Goal: Information Seeking & Learning: Learn about a topic

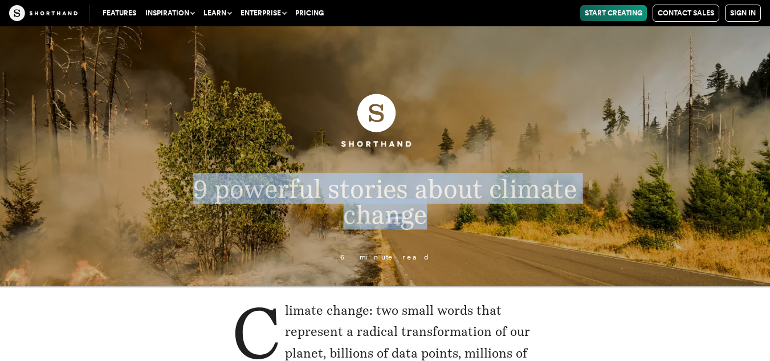
drag, startPoint x: 191, startPoint y: 188, endPoint x: 465, endPoint y: 214, distance: 275.5
click at [465, 214] on p "9 powerful stories about climate change" at bounding box center [385, 201] width 491 height 51
copy span "9 powerful stories about climate change"
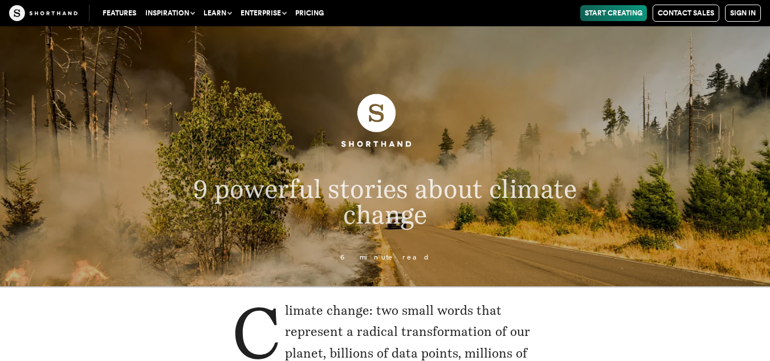
click at [335, 265] on header "9 powerful stories about climate change 6 minute read" at bounding box center [385, 156] width 770 height 260
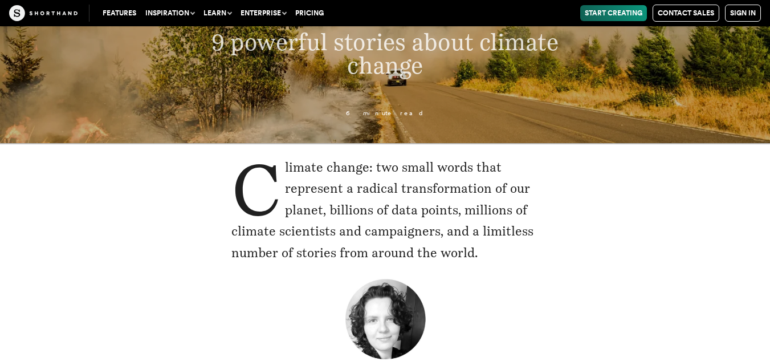
scroll to position [285, 0]
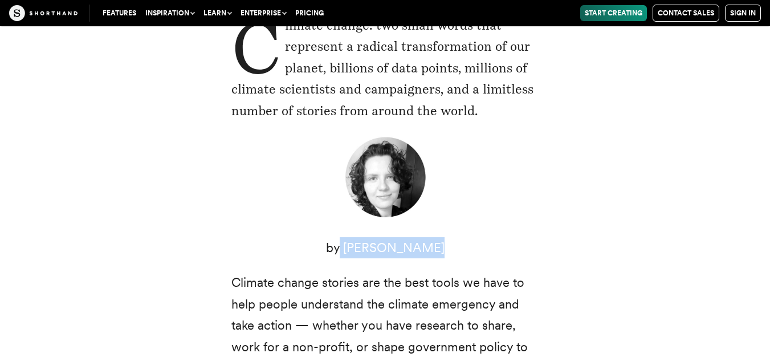
drag, startPoint x: 437, startPoint y: 246, endPoint x: 352, endPoint y: 250, distance: 85.1
click at [352, 250] on p "by [PERSON_NAME]" at bounding box center [386, 247] width 308 height 21
copy p "[PERSON_NAME]"
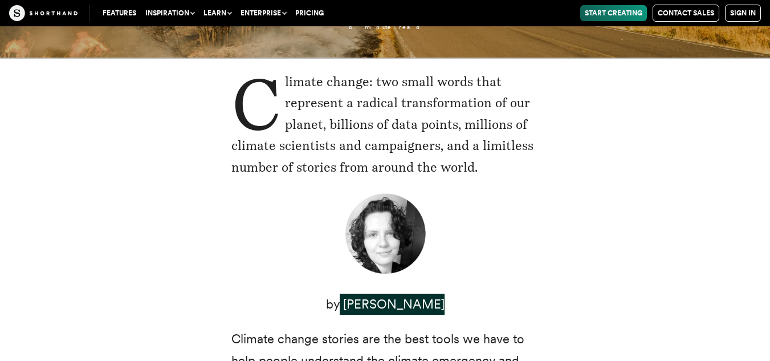
scroll to position [228, 0]
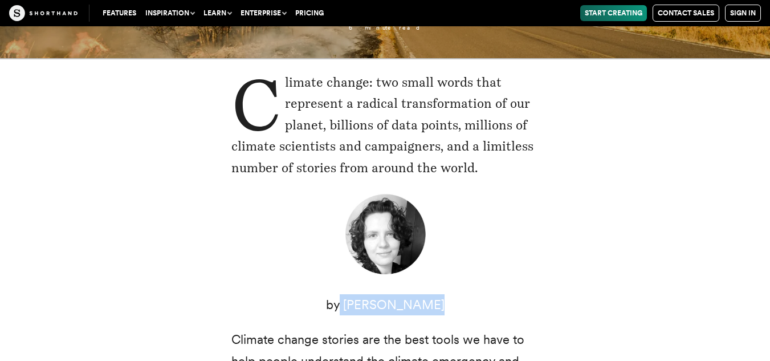
drag, startPoint x: 286, startPoint y: 84, endPoint x: 477, endPoint y: 159, distance: 205.1
click at [477, 159] on p "Climate change: two small words that represent a radical transformation of our …" at bounding box center [386, 125] width 308 height 107
copy p "limate change: two small words that represent a radical transformation of our p…"
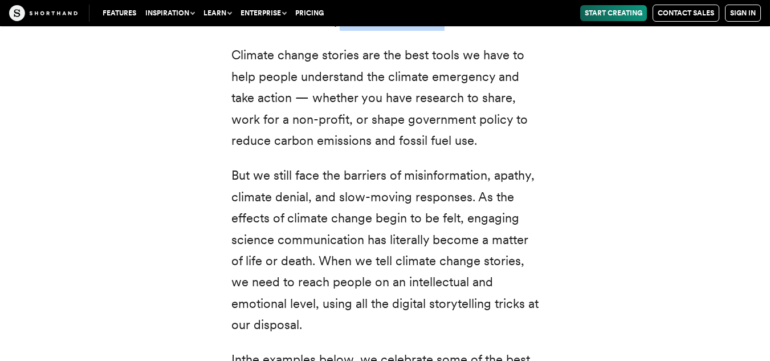
scroll to position [513, 0]
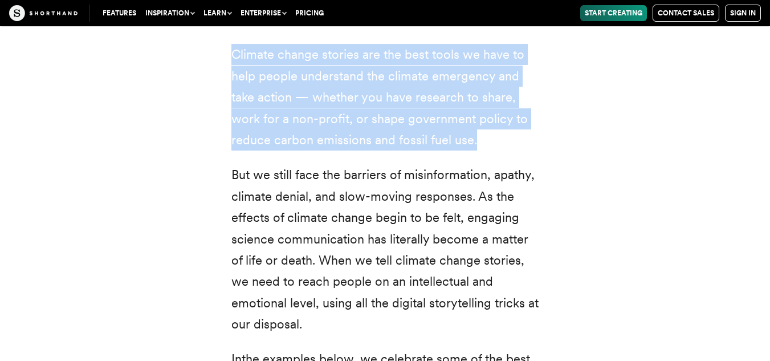
drag, startPoint x: 232, startPoint y: 54, endPoint x: 514, endPoint y: 133, distance: 293.4
click at [514, 133] on p "Climate change stories are the best tools we have to help people understand the…" at bounding box center [386, 97] width 308 height 107
copy p "Climate change stories are the best tools we have to help people understand the…"
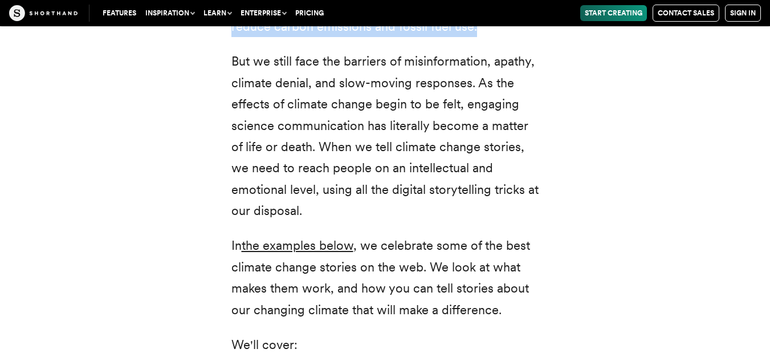
scroll to position [627, 0]
